Goal: Task Accomplishment & Management: Manage account settings

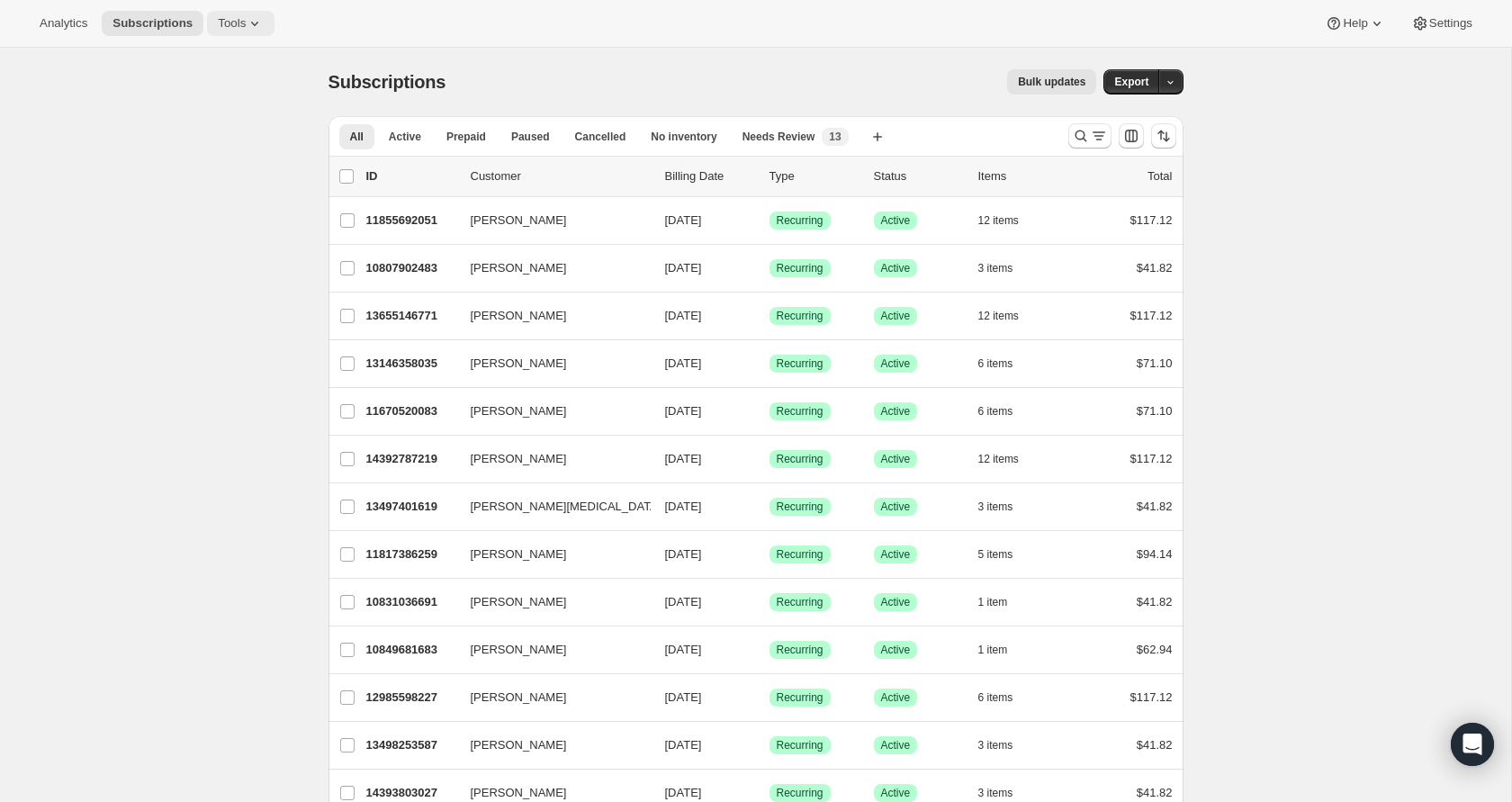
click at [257, 28] on icon at bounding box center [255, 24] width 18 height 18
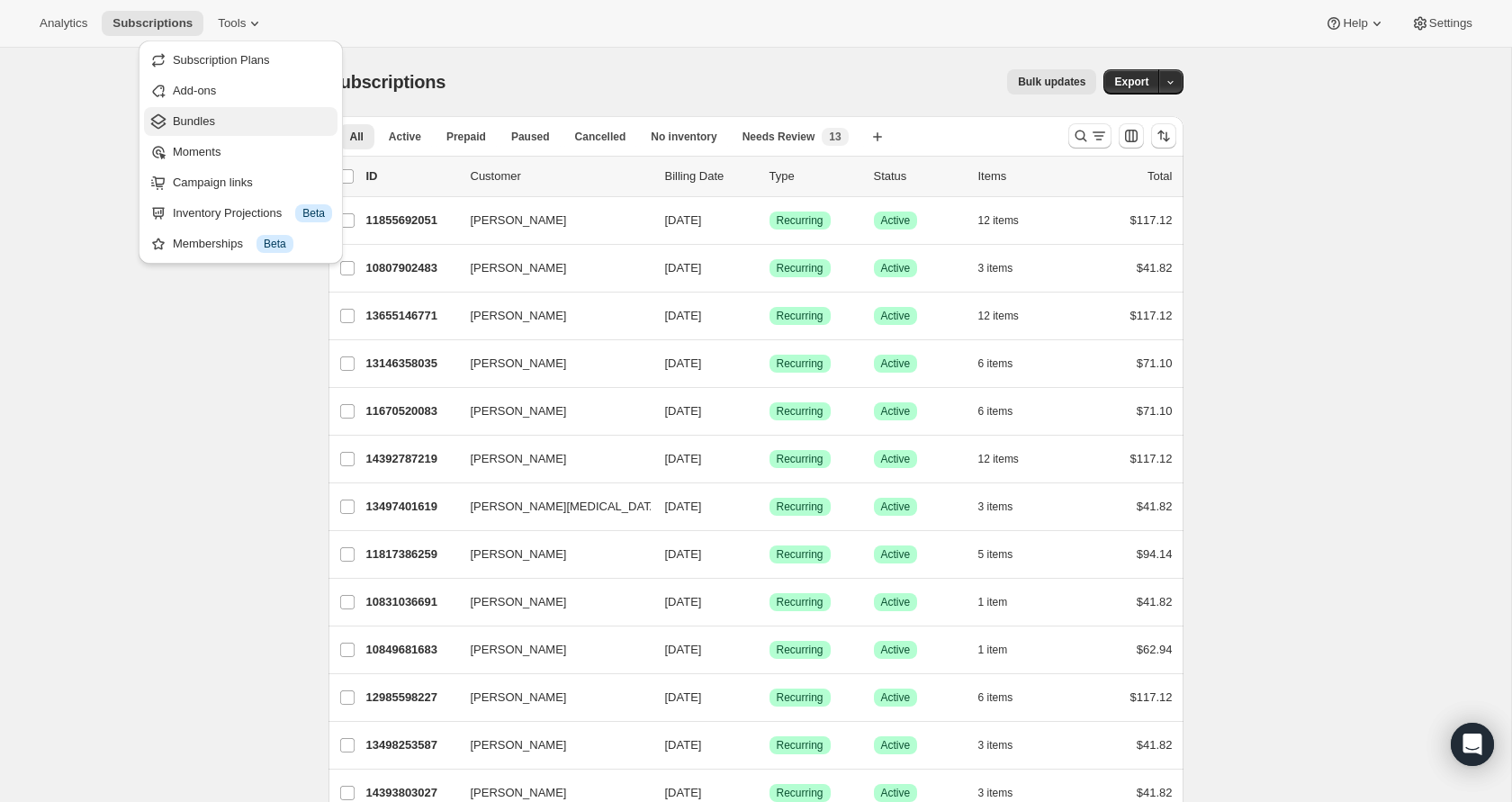
click at [250, 116] on span "Bundles" at bounding box center [252, 122] width 160 height 18
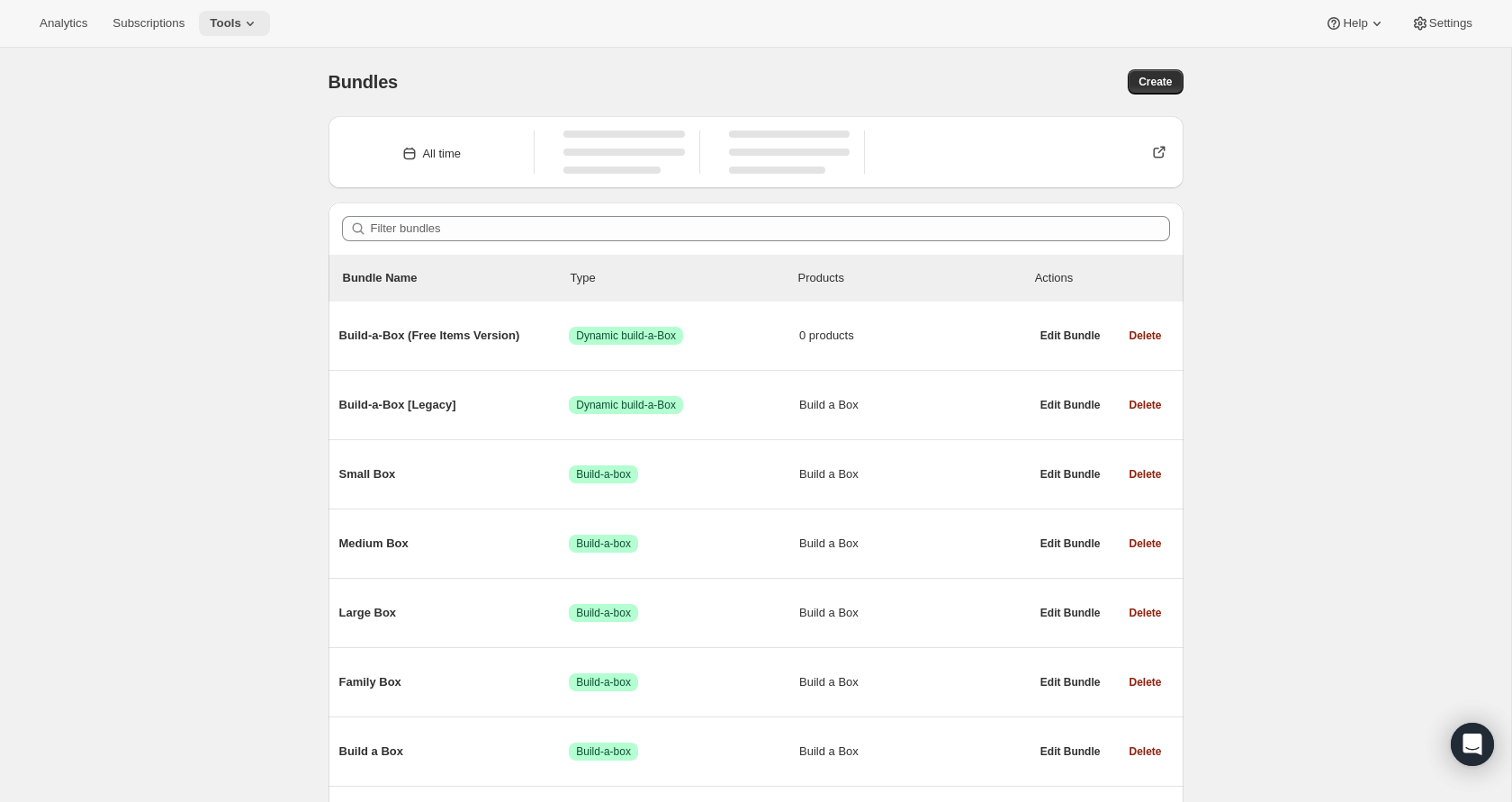
click at [221, 18] on span "Tools" at bounding box center [226, 24] width 31 height 15
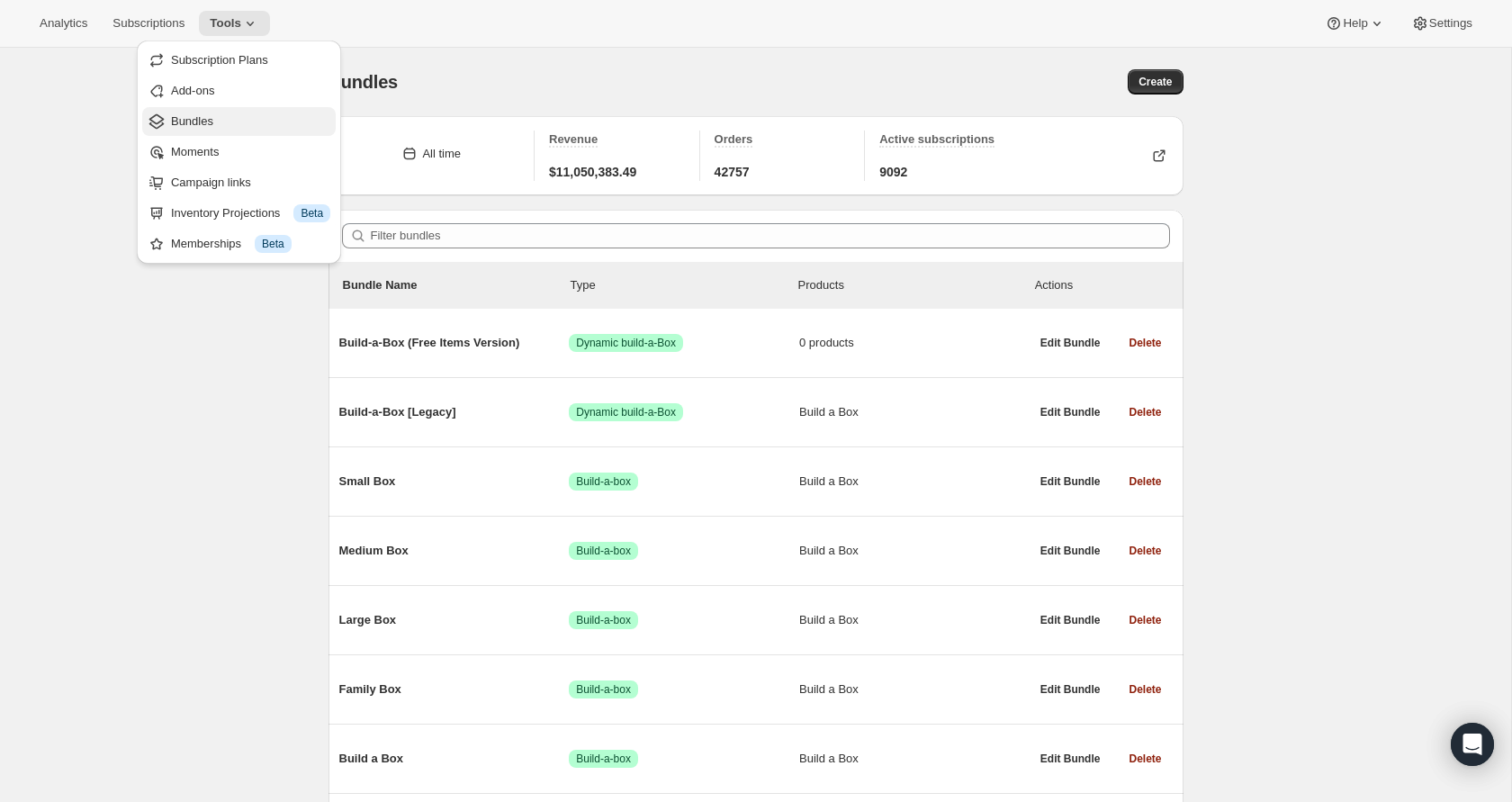
click at [216, 121] on span "Bundles" at bounding box center [250, 122] width 160 height 18
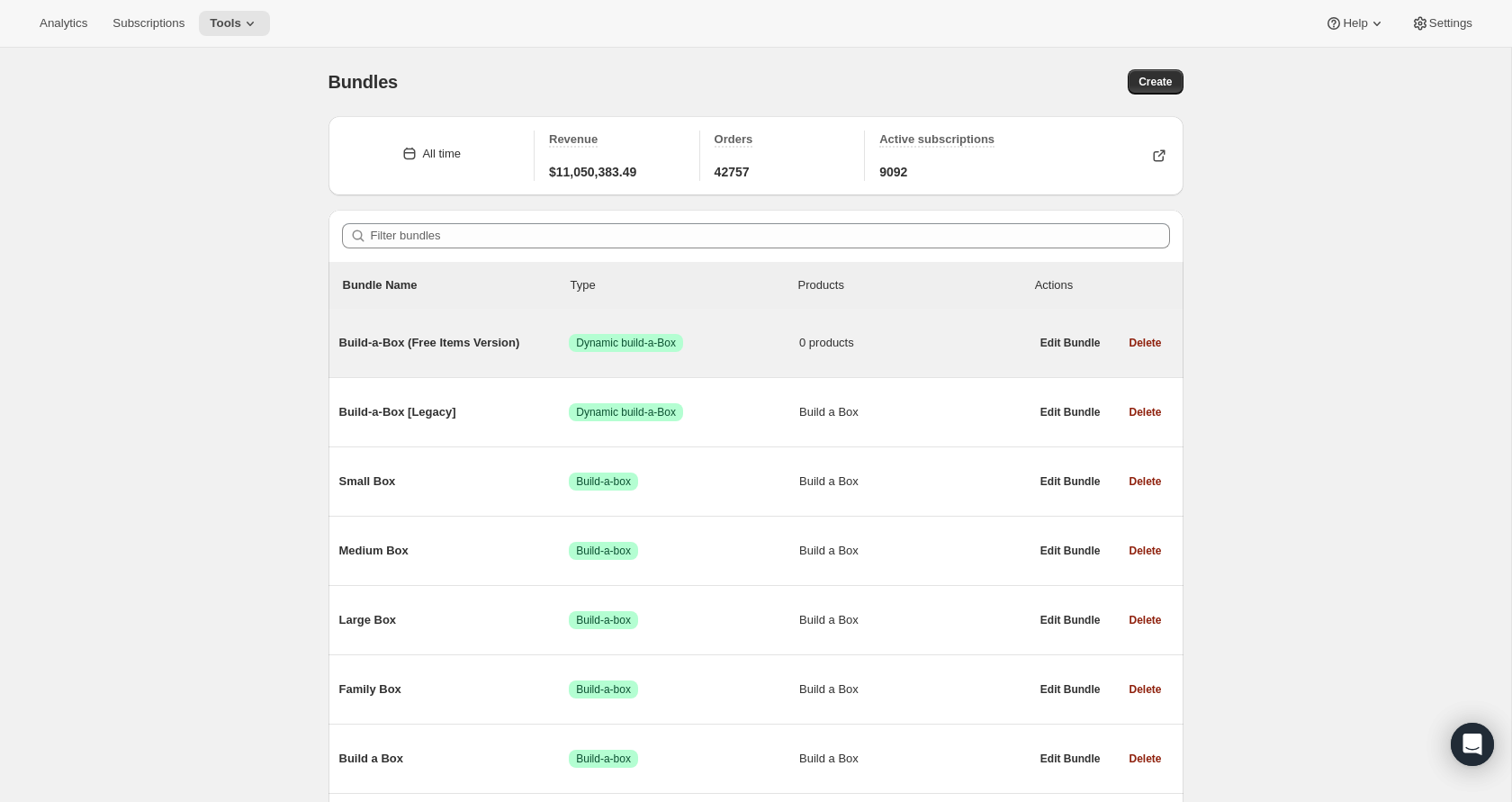
click at [389, 349] on span "Build-a-Box (Free Items Version)" at bounding box center [454, 343] width 230 height 18
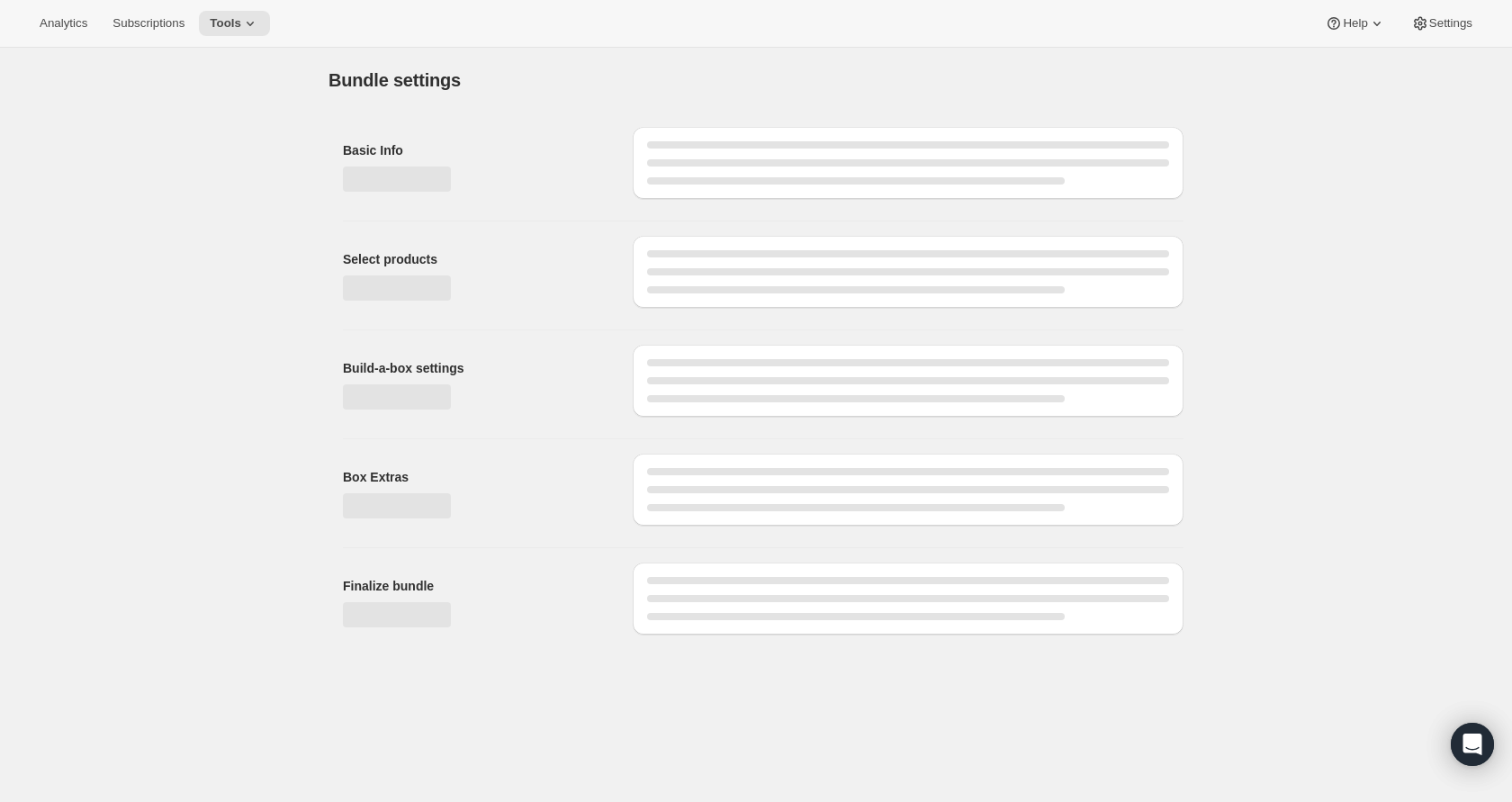
type input "Build-a-Box (Free Items Version)"
checkbox input "true"
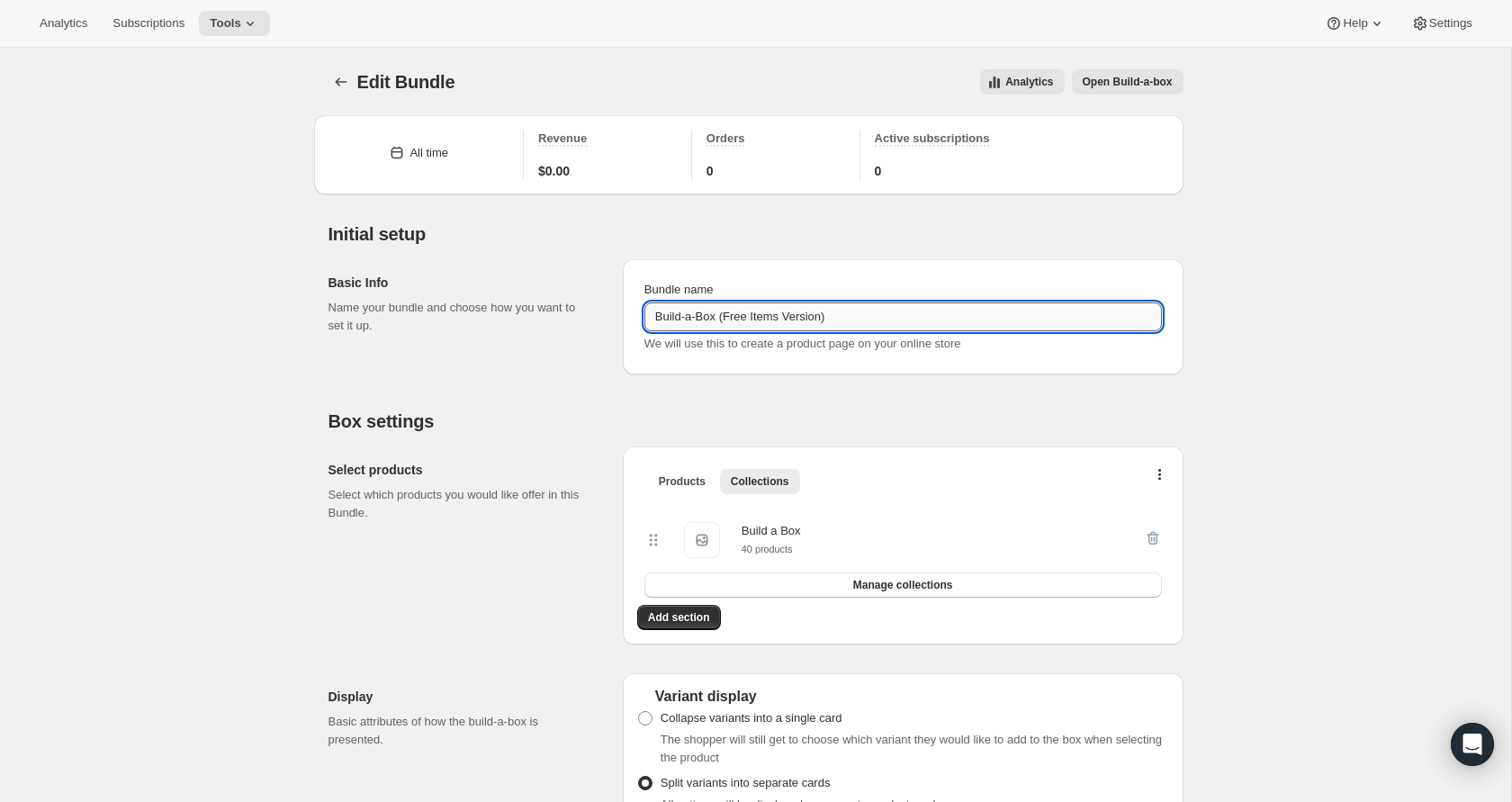
drag, startPoint x: 728, startPoint y: 316, endPoint x: 828, endPoint y: 317, distance: 100.0
click at [829, 316] on input "Build-a-Box (Free Items Version)" at bounding box center [904, 317] width 517 height 28
type input "Build-a-Box (LiveBrine Sale)"
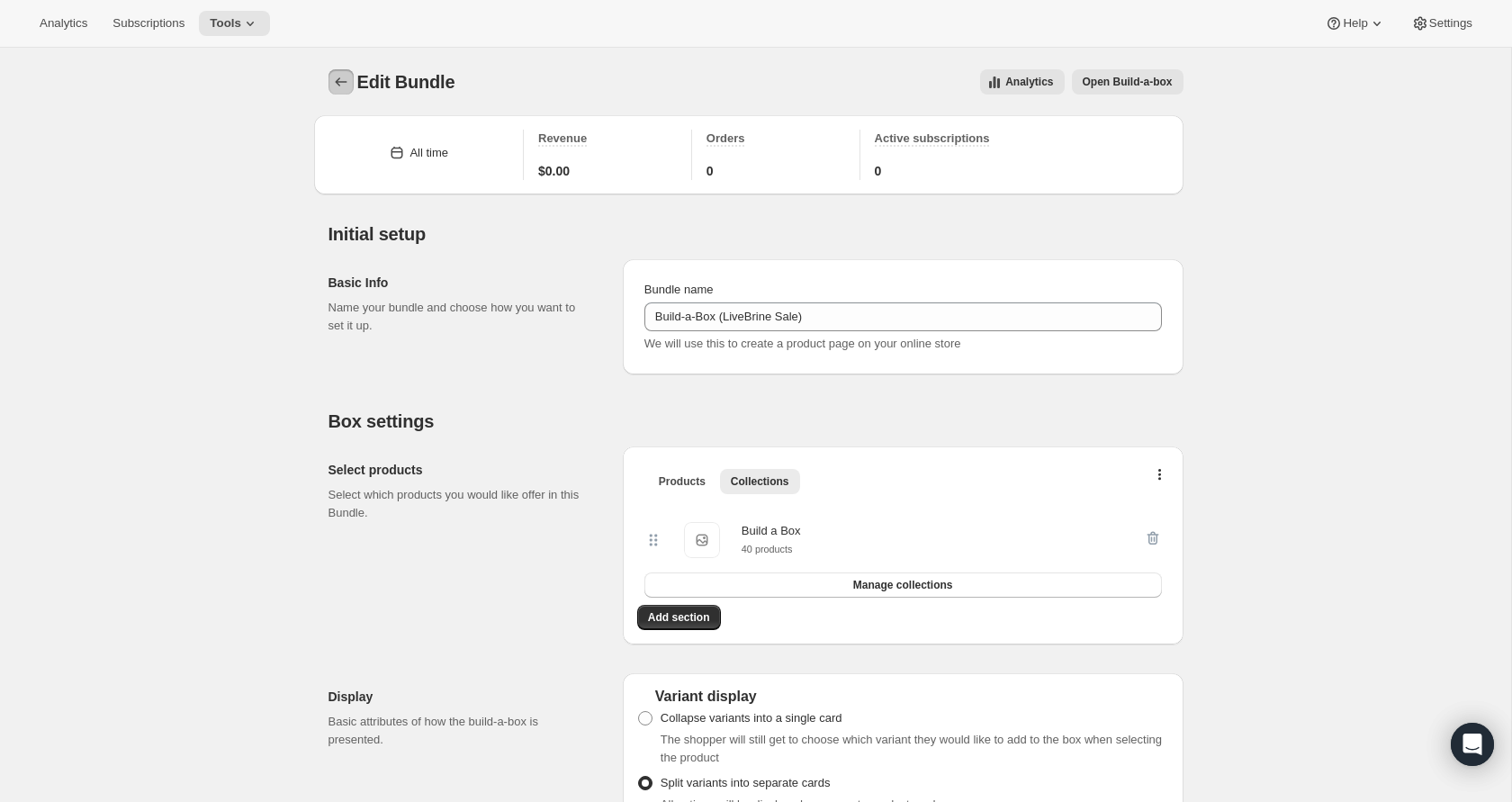
click at [339, 82] on icon "Bundles" at bounding box center [341, 82] width 18 height 18
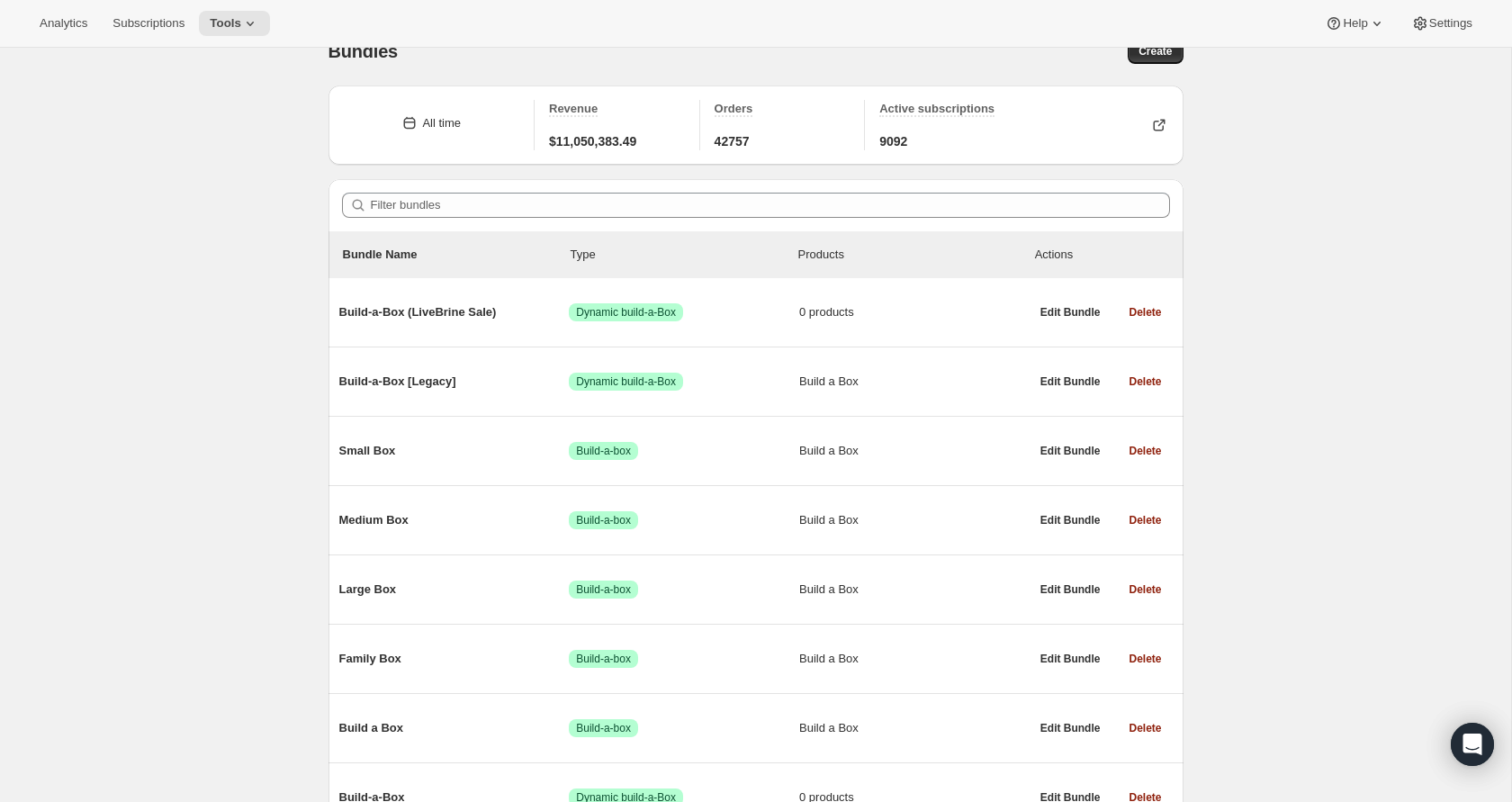
scroll to position [130, 0]
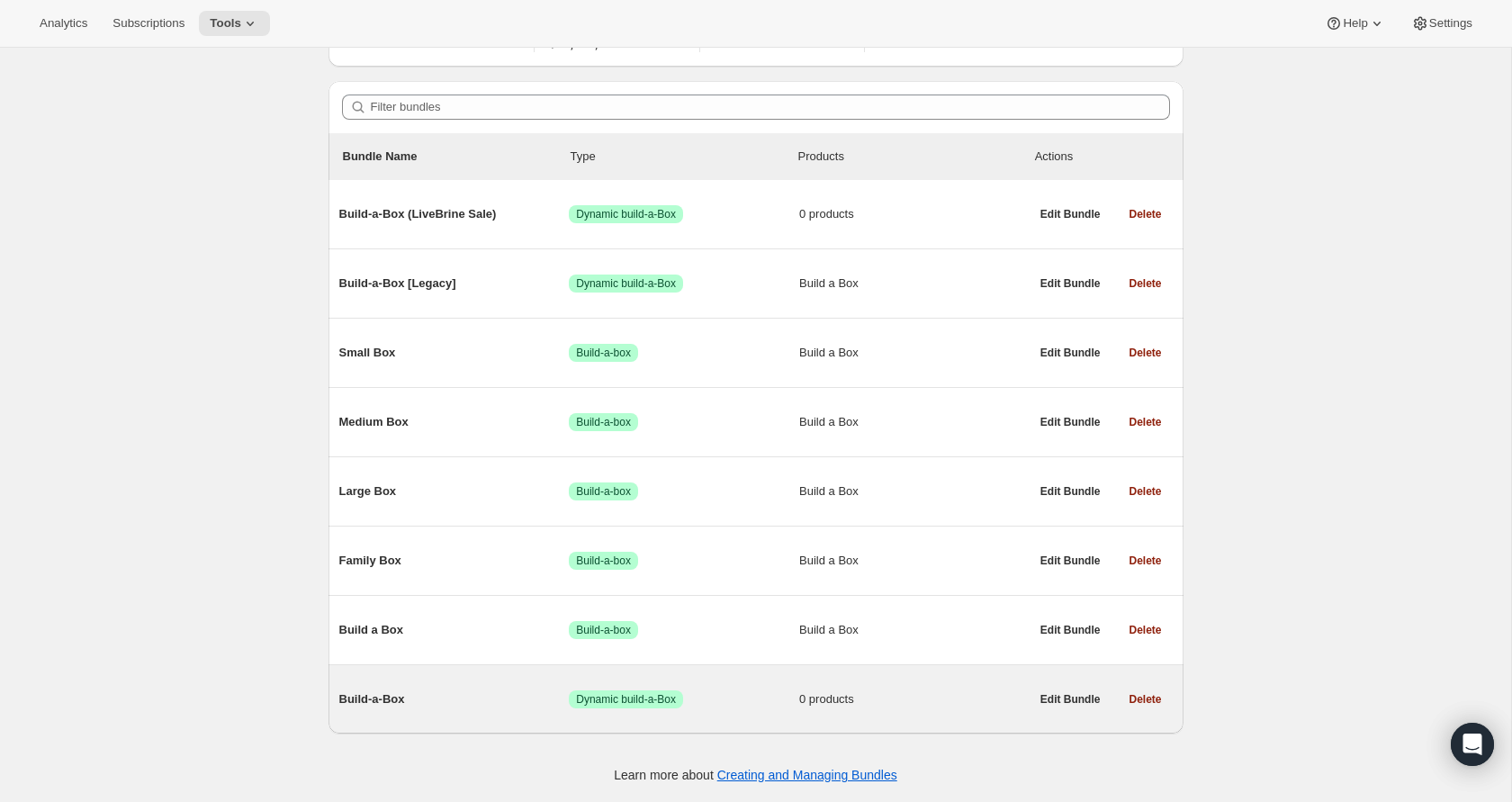
click at [748, 681] on div "Build-a-Box Success Dynamic build-a-Box 0 products" at bounding box center [684, 699] width 691 height 47
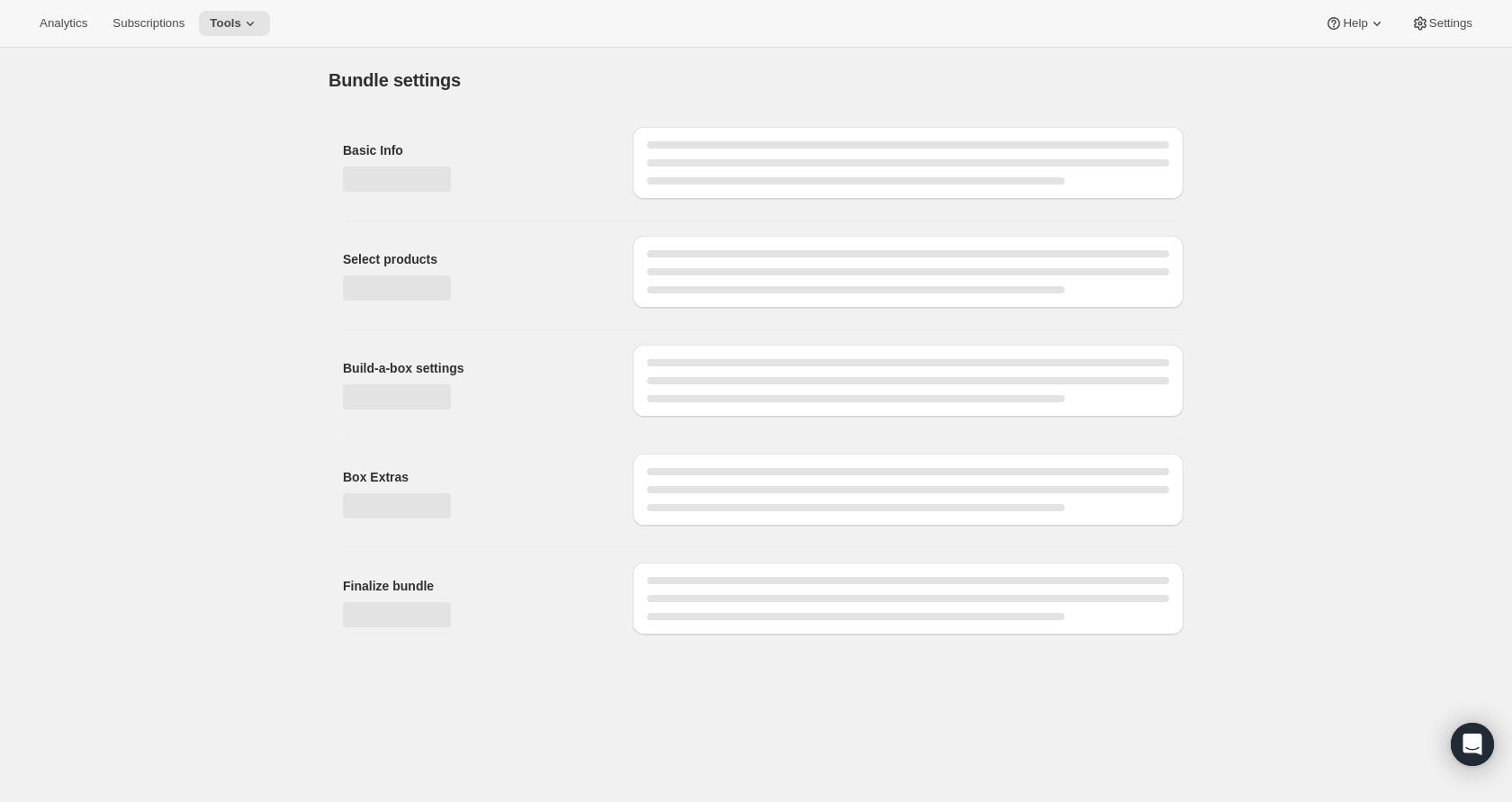
type input "Build-a-Box"
checkbox input "true"
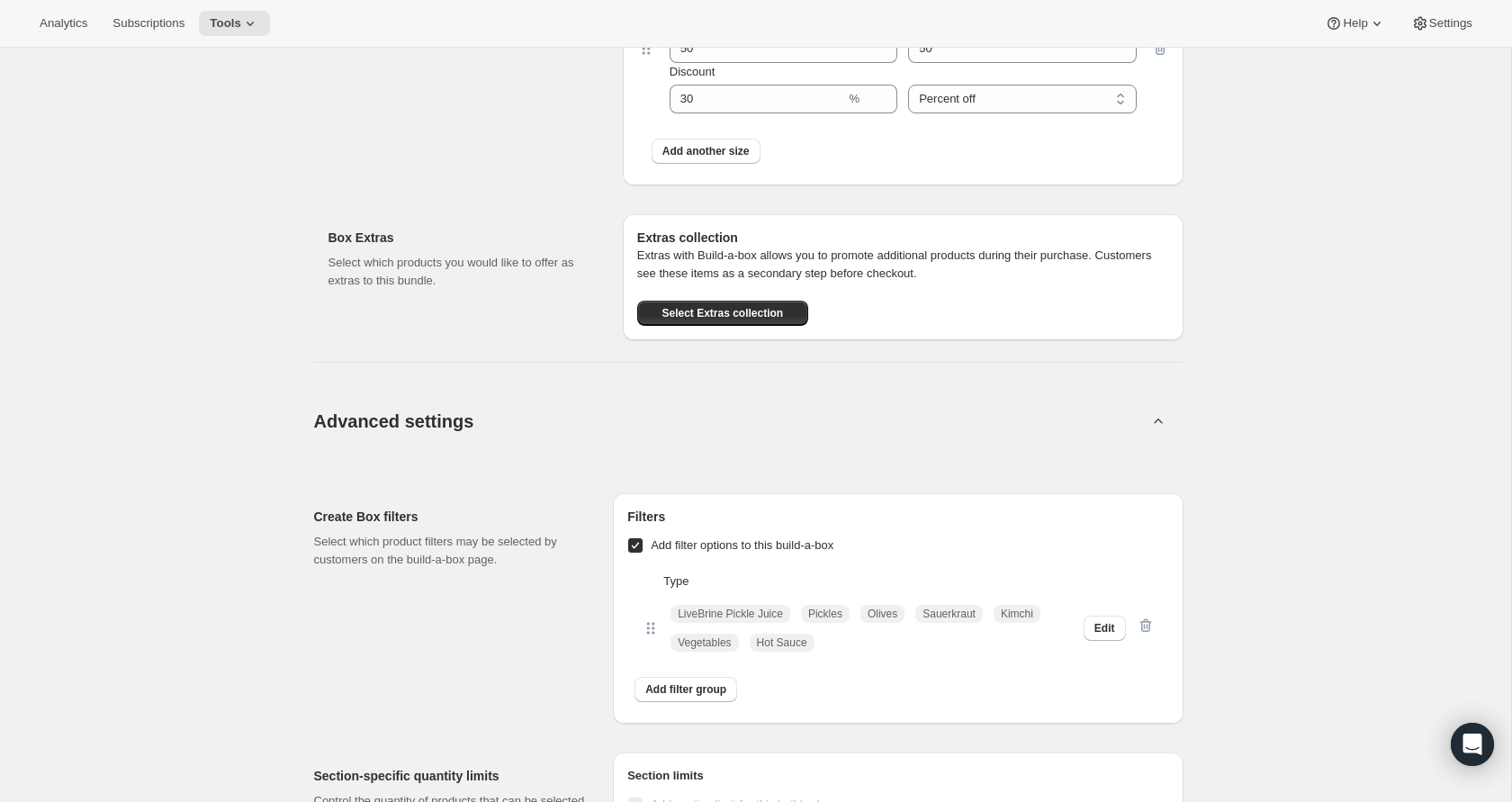
scroll to position [6218, 0]
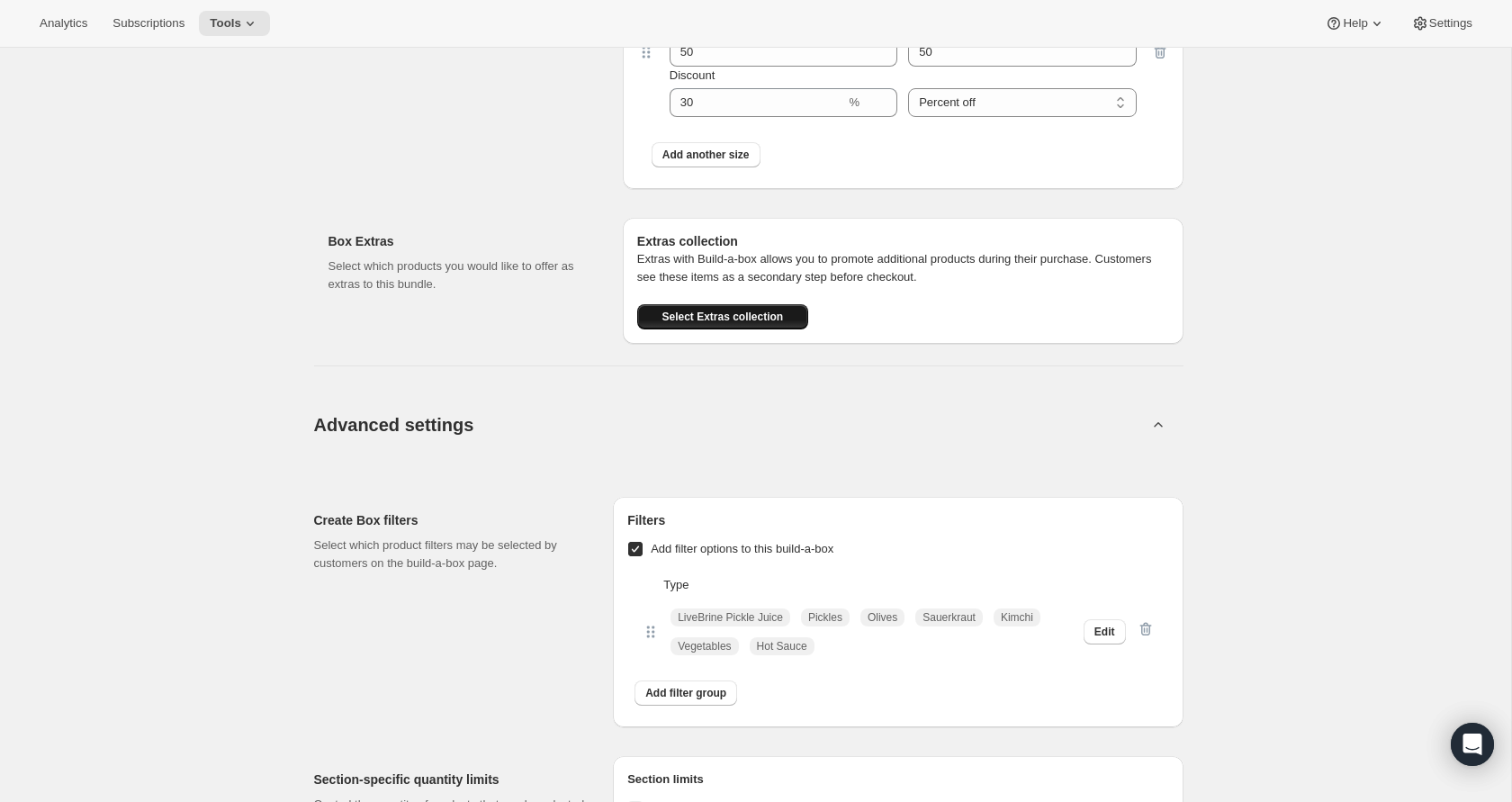
click at [738, 312] on span "Select Extras collection" at bounding box center [722, 317] width 121 height 15
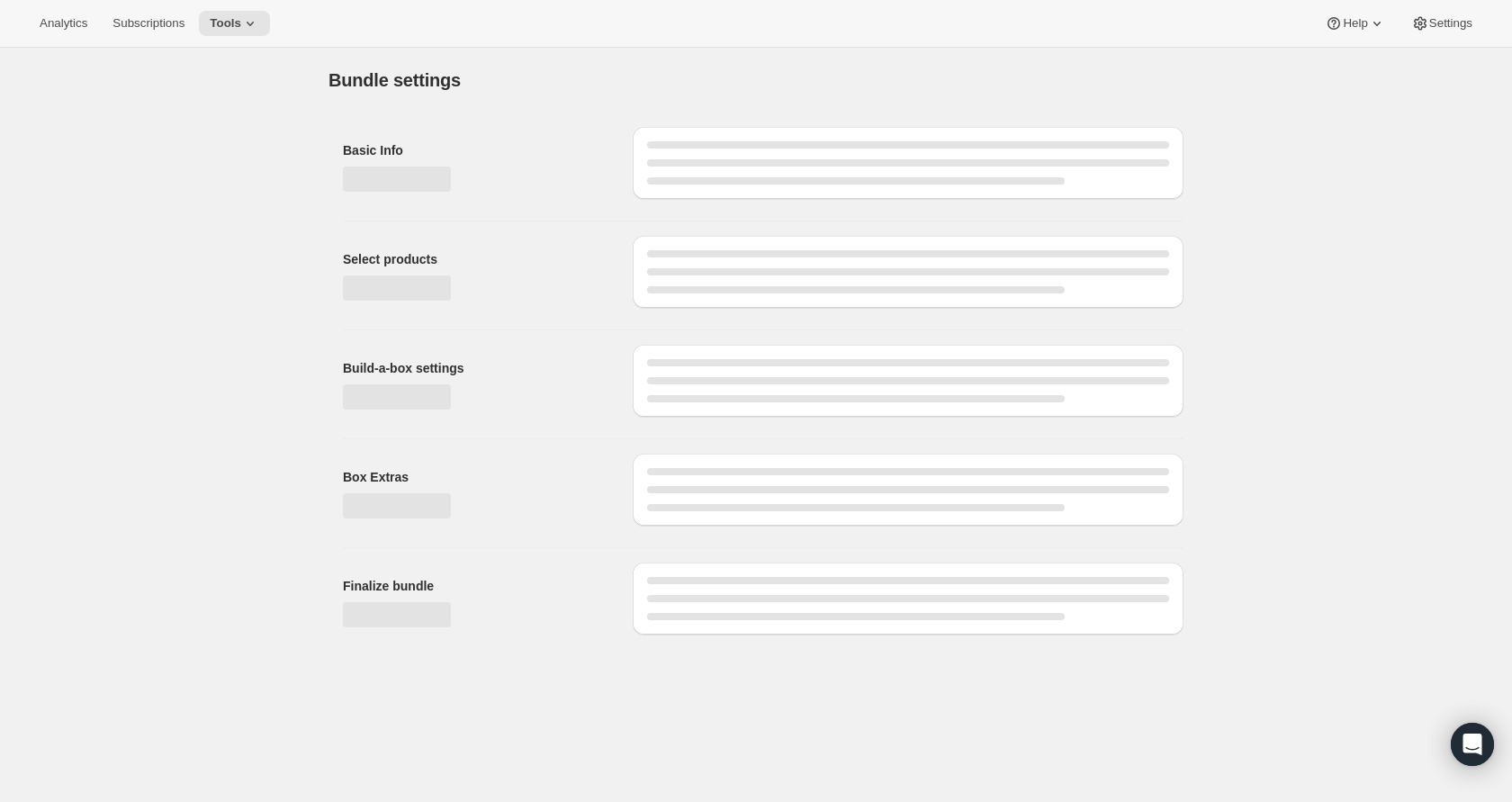
scroll to position [0, 0]
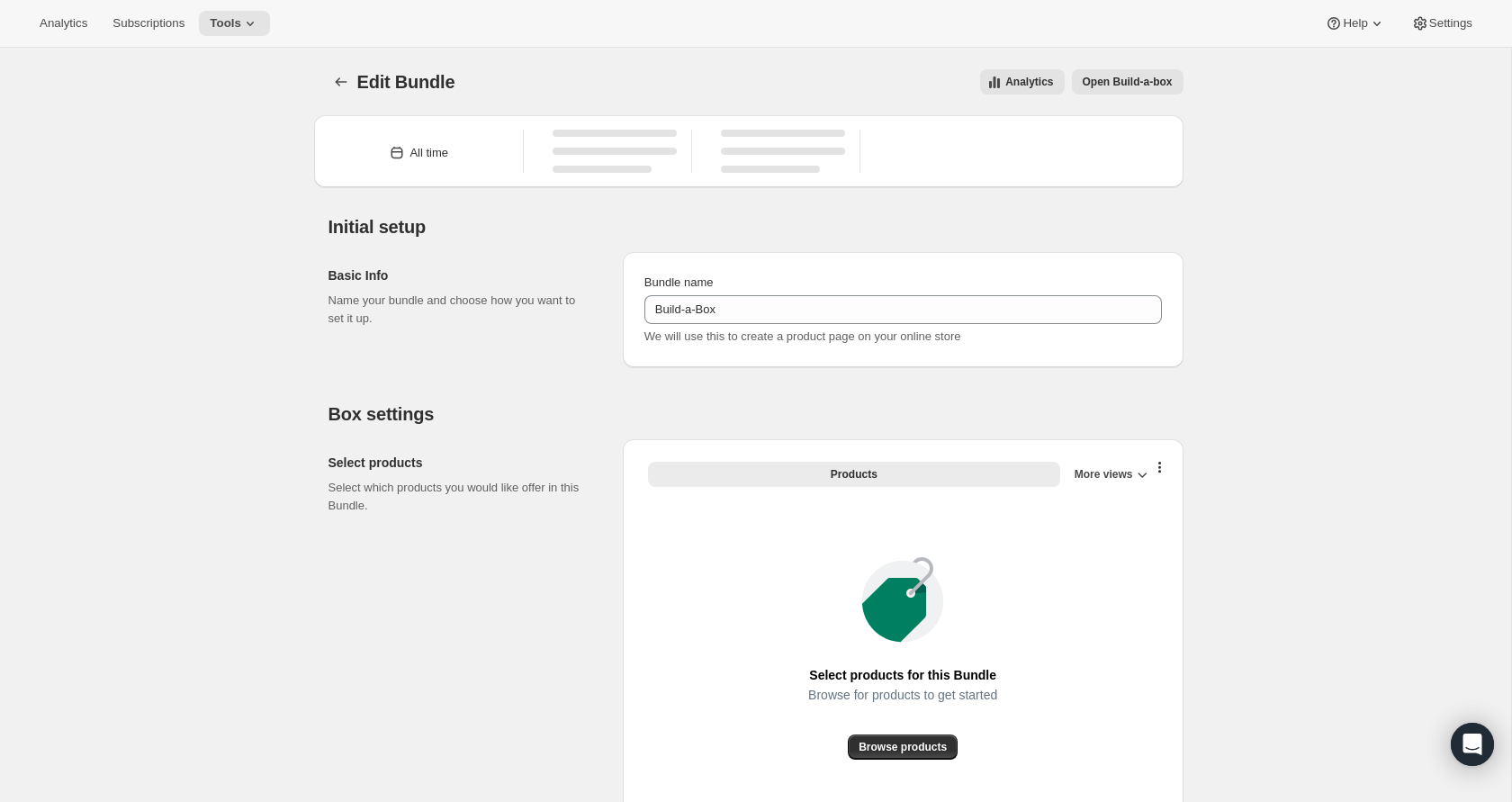
type input "Build-a-Box"
checkbox input "true"
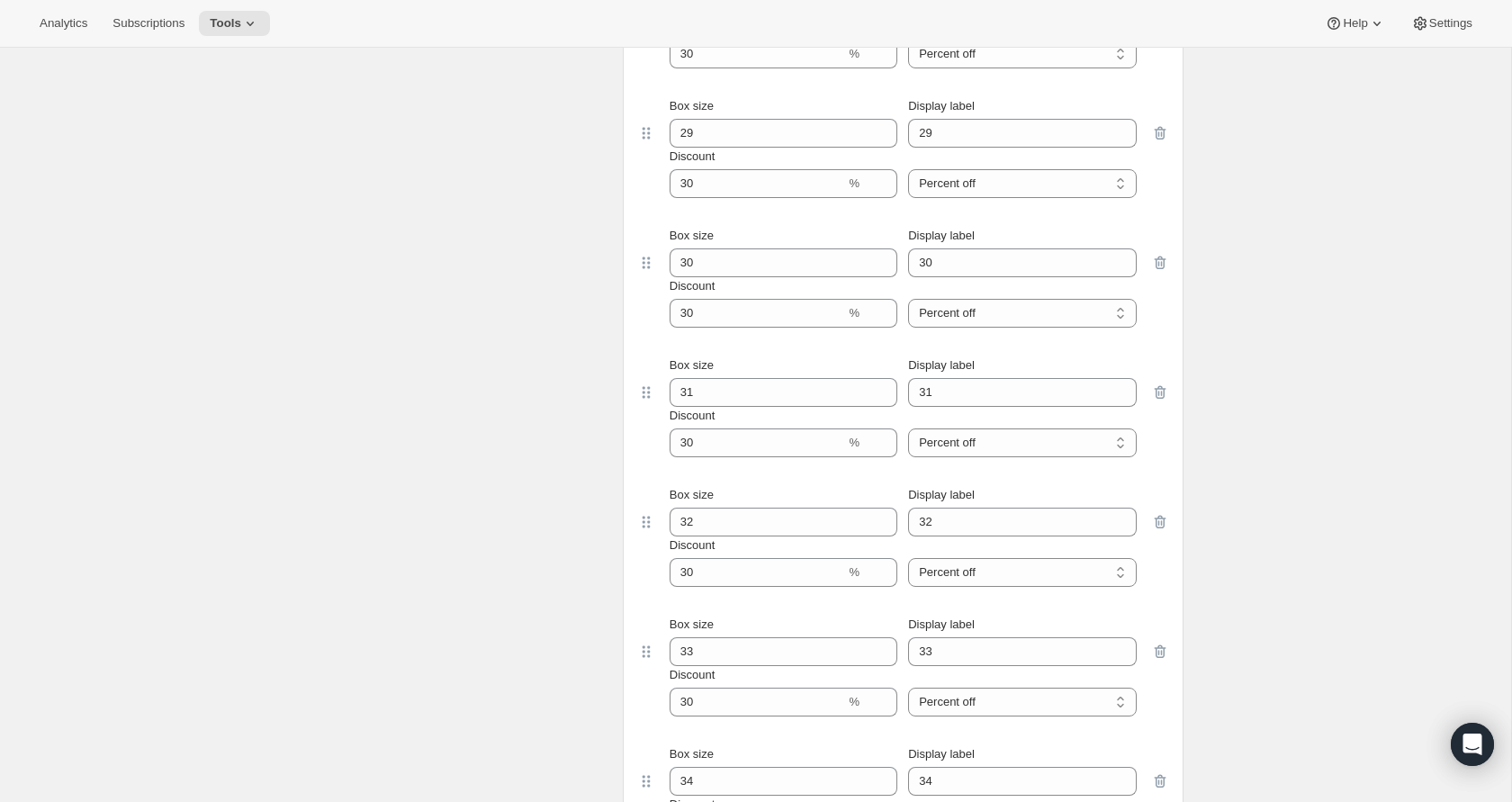
scroll to position [3235, 0]
